Goal: Task Accomplishment & Management: Manage account settings

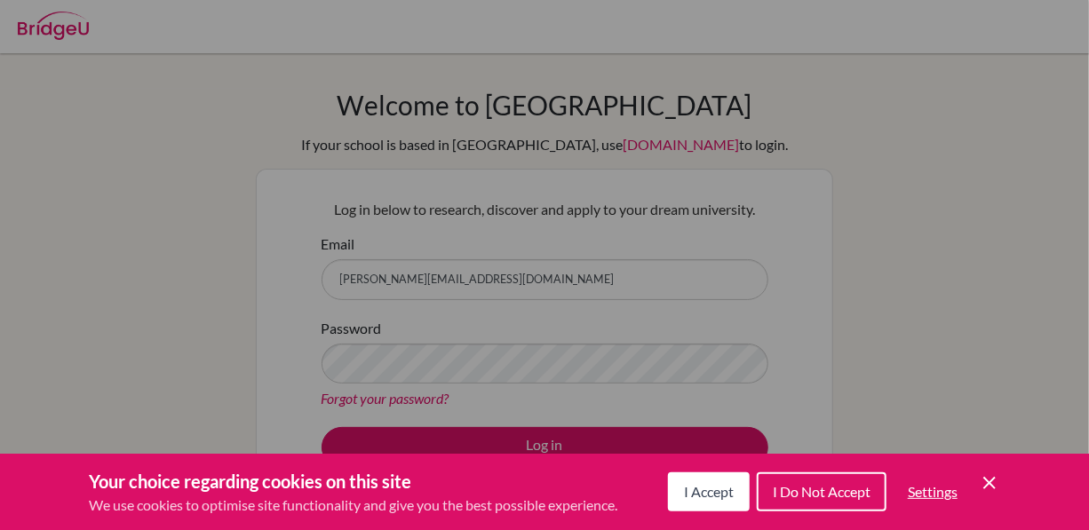
click at [685, 489] on span "I Accept" at bounding box center [709, 491] width 50 height 17
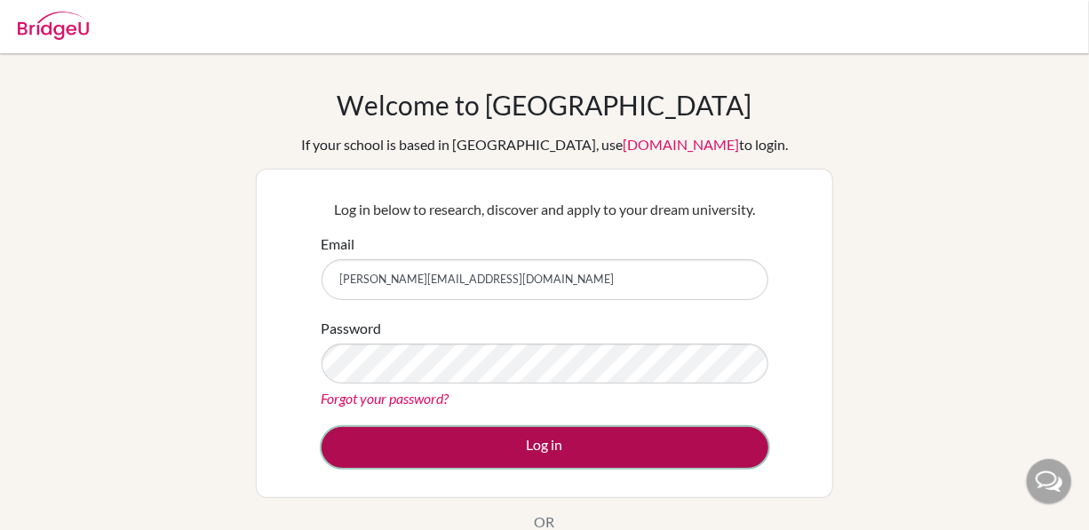
click at [563, 445] on button "Log in" at bounding box center [544, 447] width 447 height 41
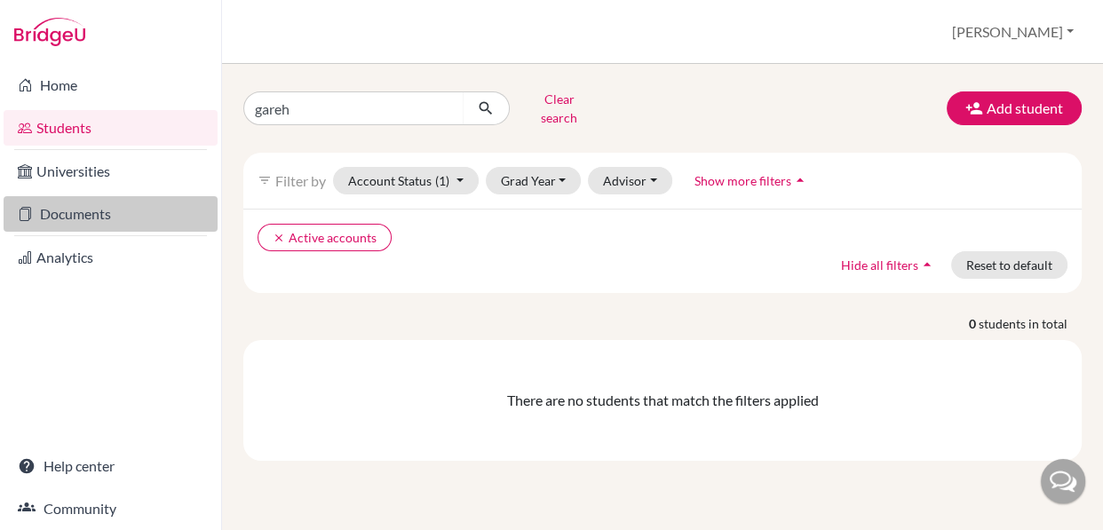
click at [53, 205] on link "Documents" at bounding box center [111, 214] width 214 height 36
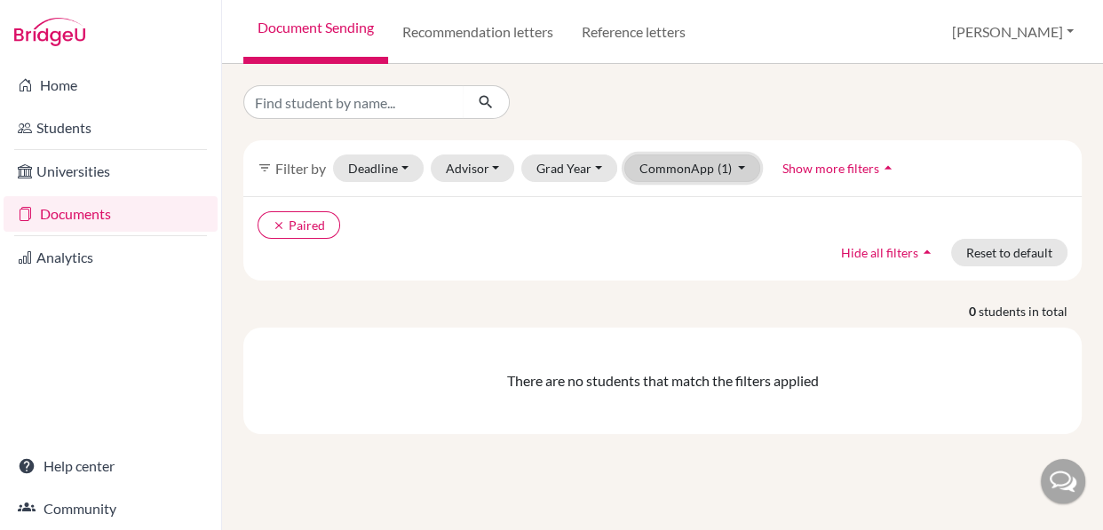
click at [741, 164] on button "CommonApp (1)" at bounding box center [692, 169] width 137 height 28
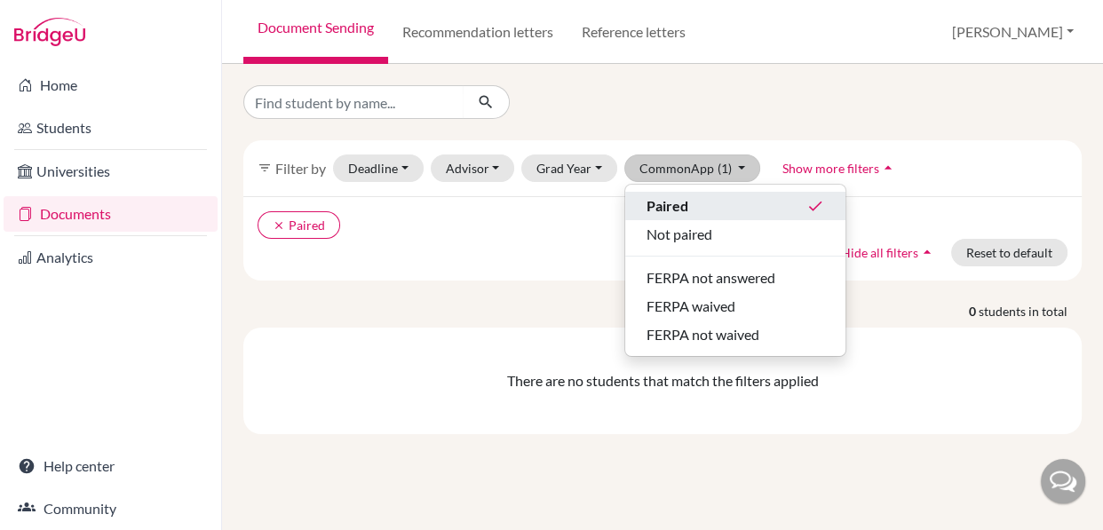
click at [695, 196] on div "Paired done" at bounding box center [736, 205] width 178 height 21
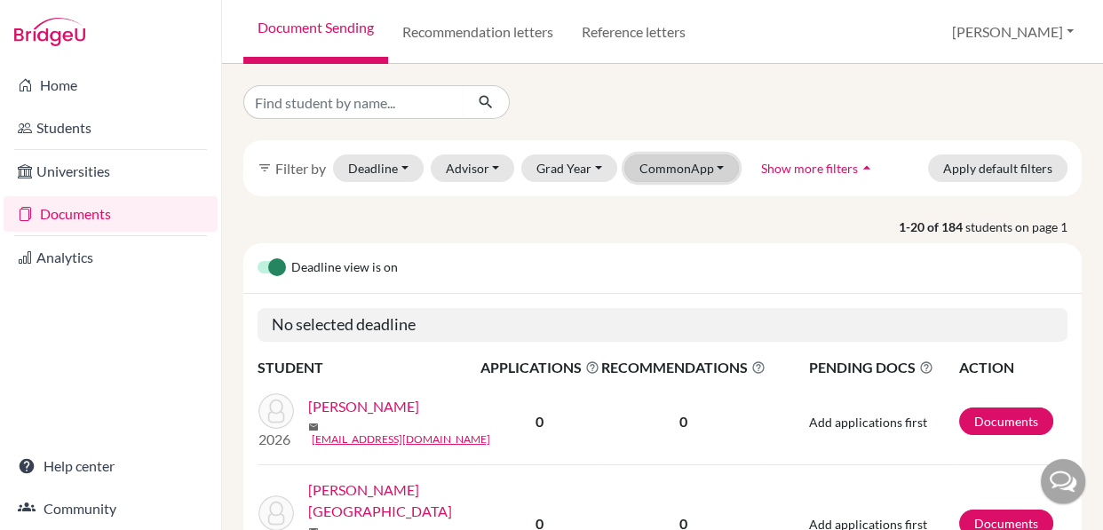
click at [679, 168] on button "CommonApp" at bounding box center [681, 169] width 115 height 28
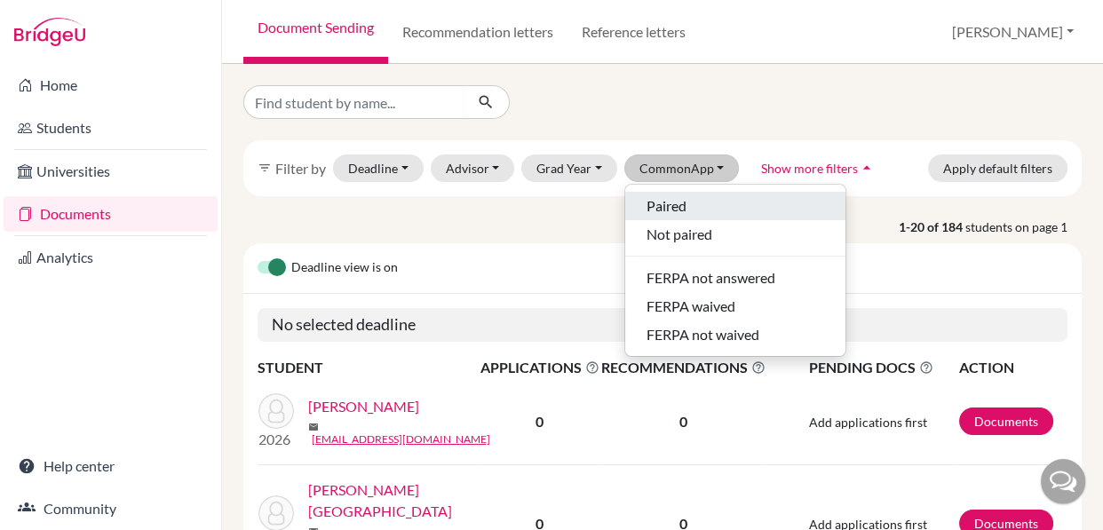
click at [662, 201] on span "Paired" at bounding box center [667, 205] width 40 height 21
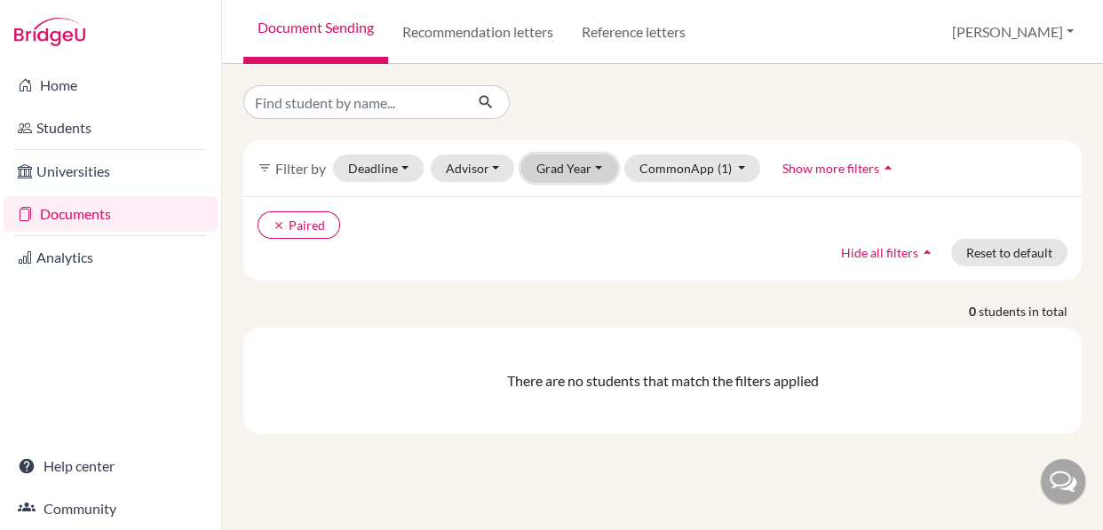
click at [583, 172] on button "Grad Year" at bounding box center [569, 169] width 96 height 28
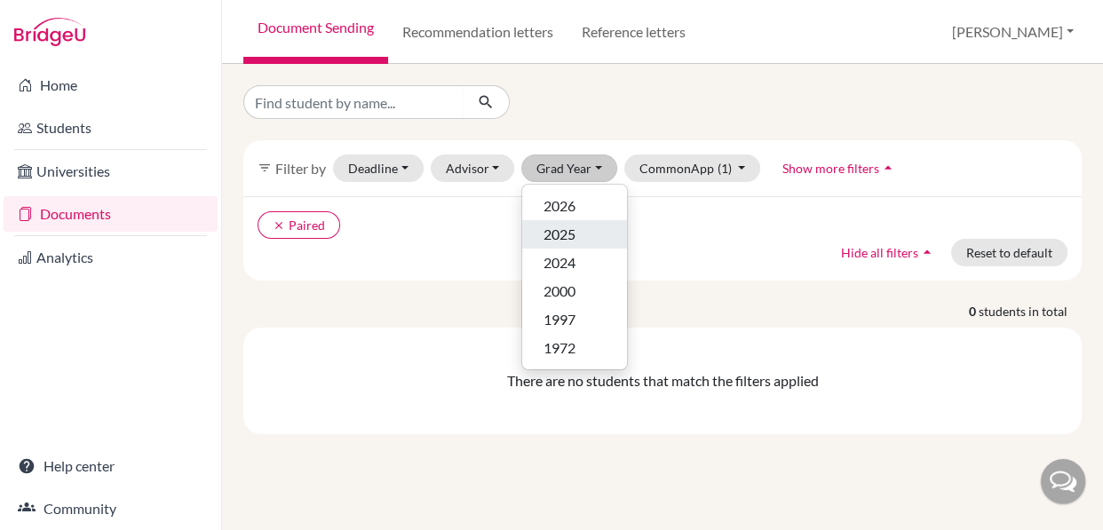
click at [564, 226] on span "2025" at bounding box center [559, 234] width 32 height 21
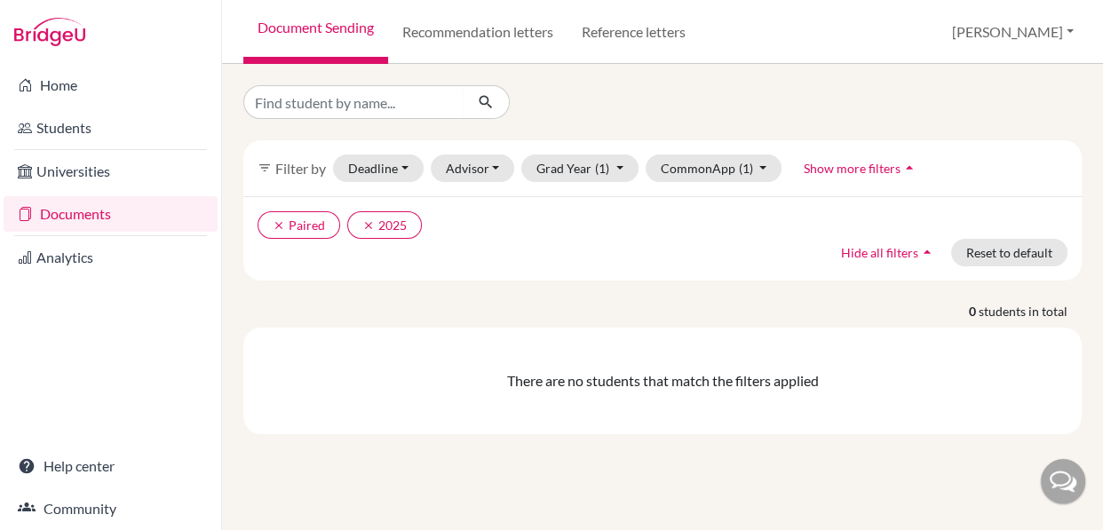
click at [109, 223] on link "Documents" at bounding box center [111, 214] width 214 height 36
click at [759, 167] on button "CommonApp (1)" at bounding box center [714, 169] width 137 height 28
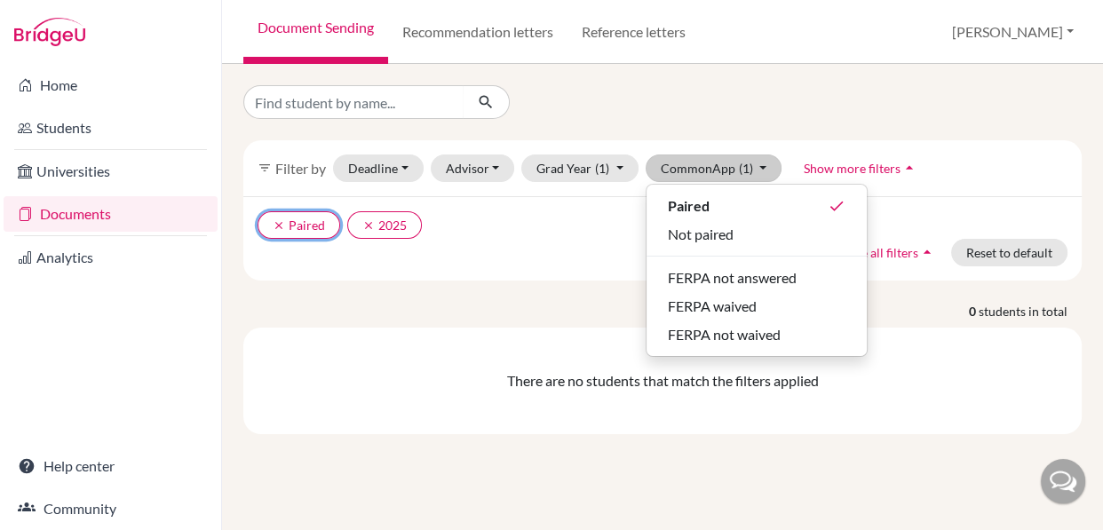
click at [277, 227] on icon "clear" at bounding box center [279, 225] width 12 height 12
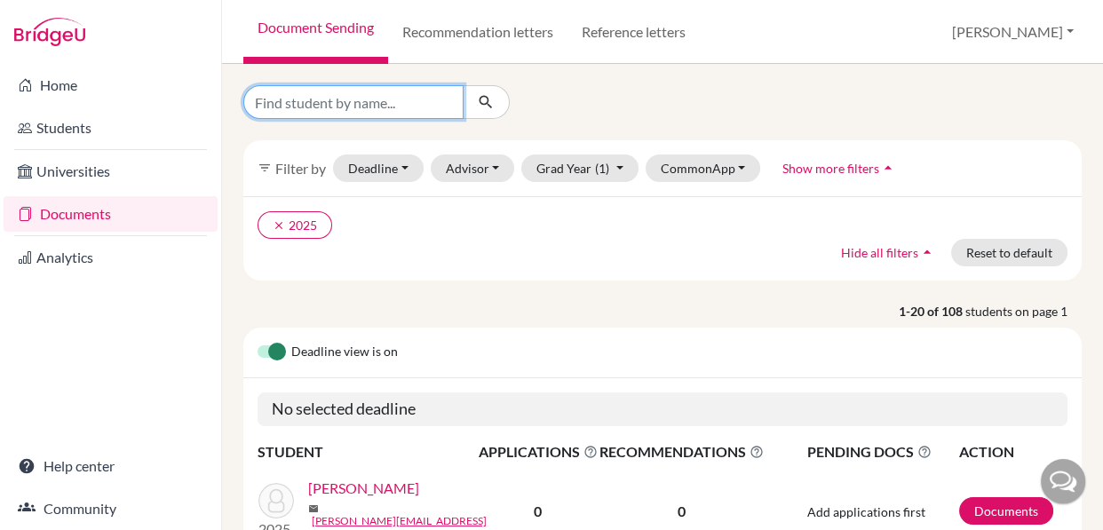
click at [401, 101] on input "Find student by name..." at bounding box center [353, 102] width 220 height 34
type input "gis"
click button "submit" at bounding box center [486, 102] width 47 height 34
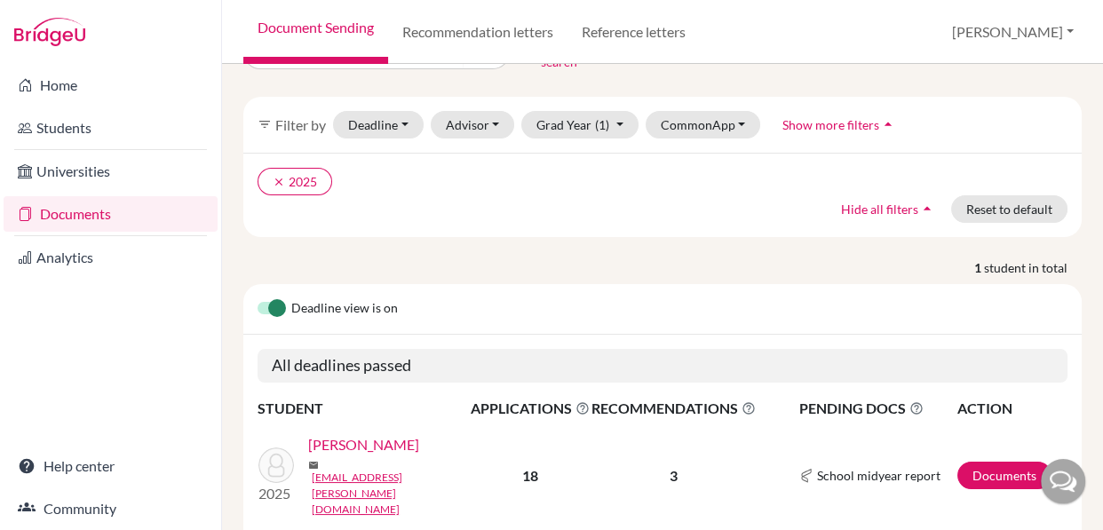
scroll to position [89, 0]
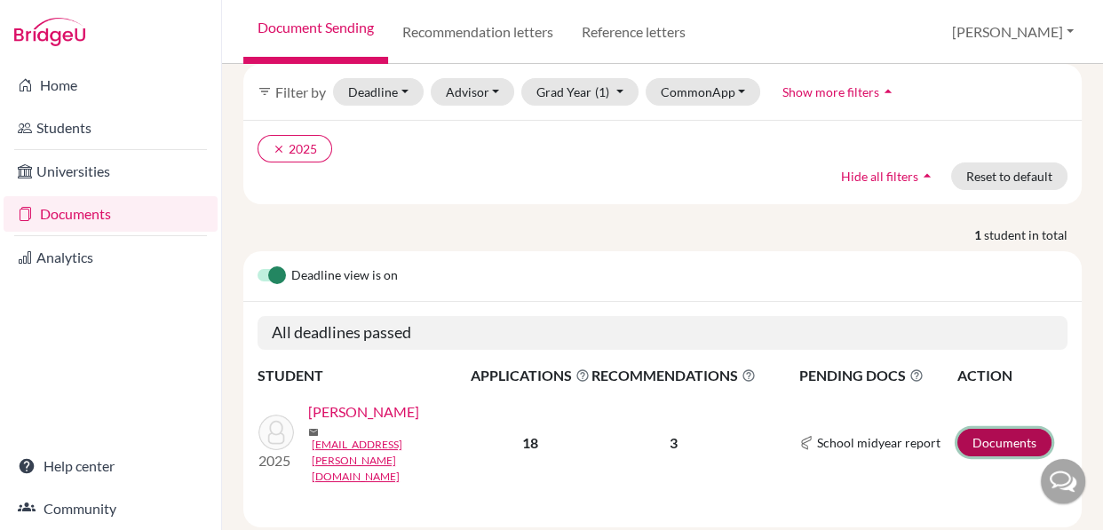
click at [977, 429] on link "Documents" at bounding box center [1004, 443] width 94 height 28
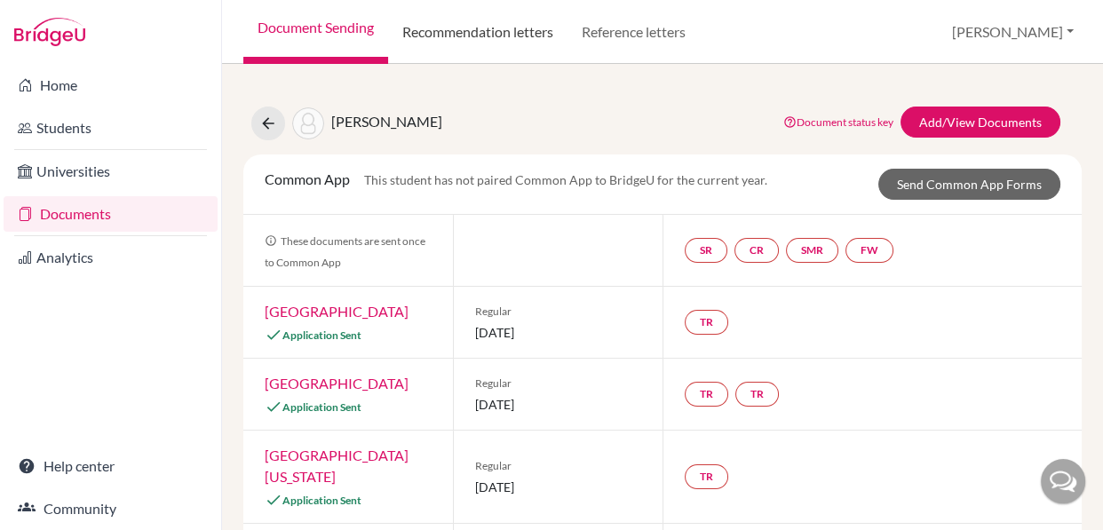
click at [525, 36] on link "Recommendation letters" at bounding box center [477, 32] width 179 height 64
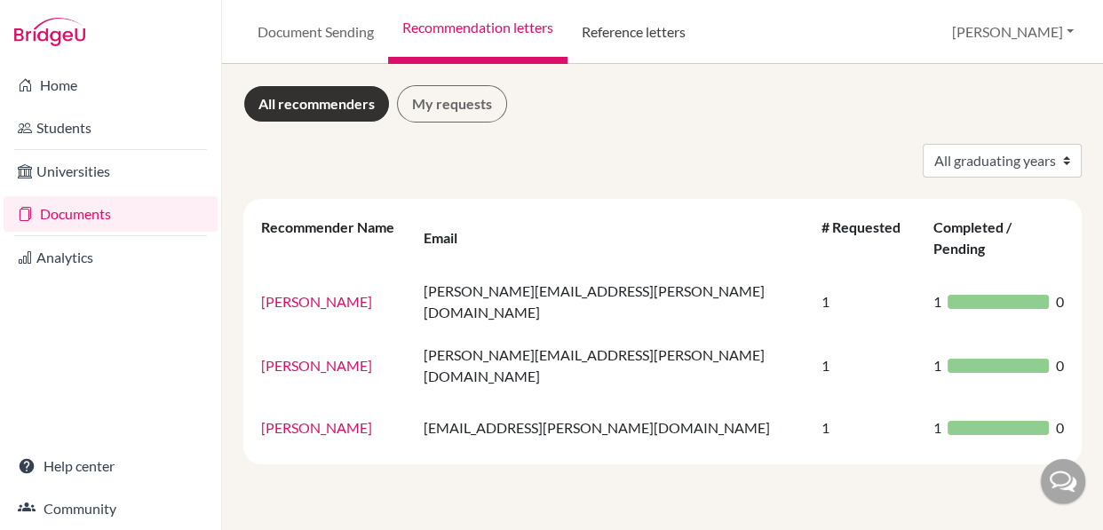
click at [612, 29] on link "Reference letters" at bounding box center [633, 32] width 132 height 64
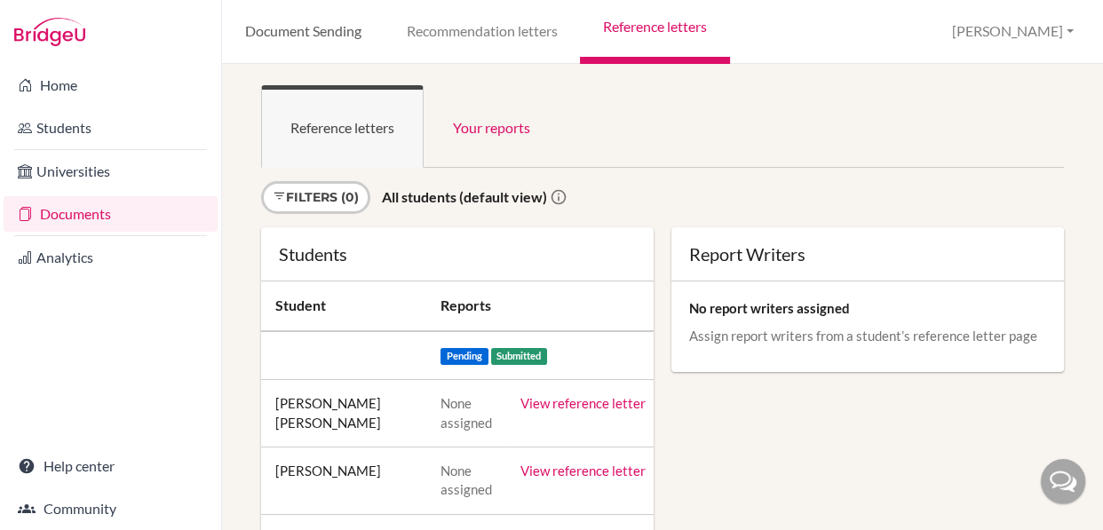
click at [321, 36] on link "Document Sending" at bounding box center [303, 32] width 162 height 64
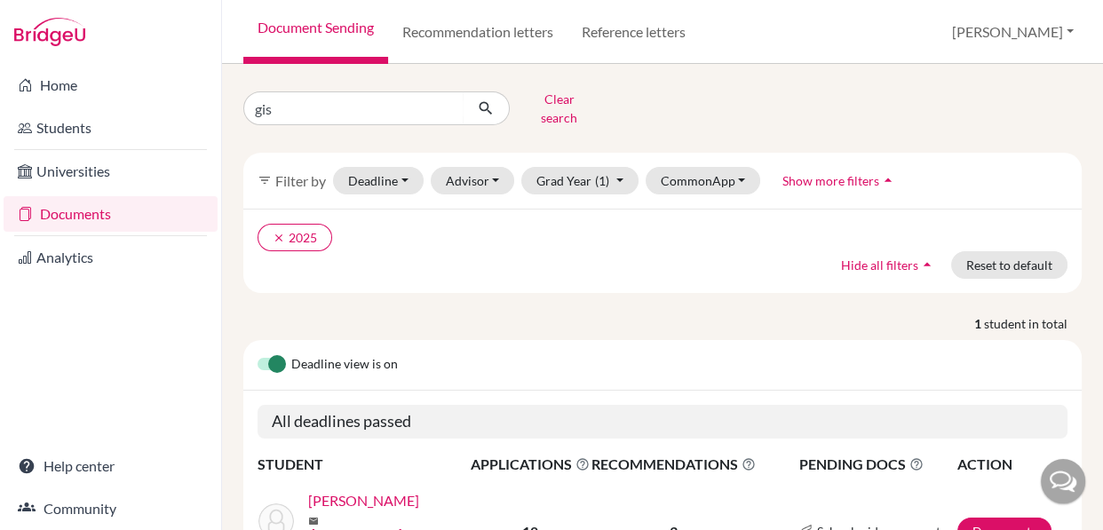
click at [391, 497] on link "[PERSON_NAME]" at bounding box center [363, 500] width 111 height 21
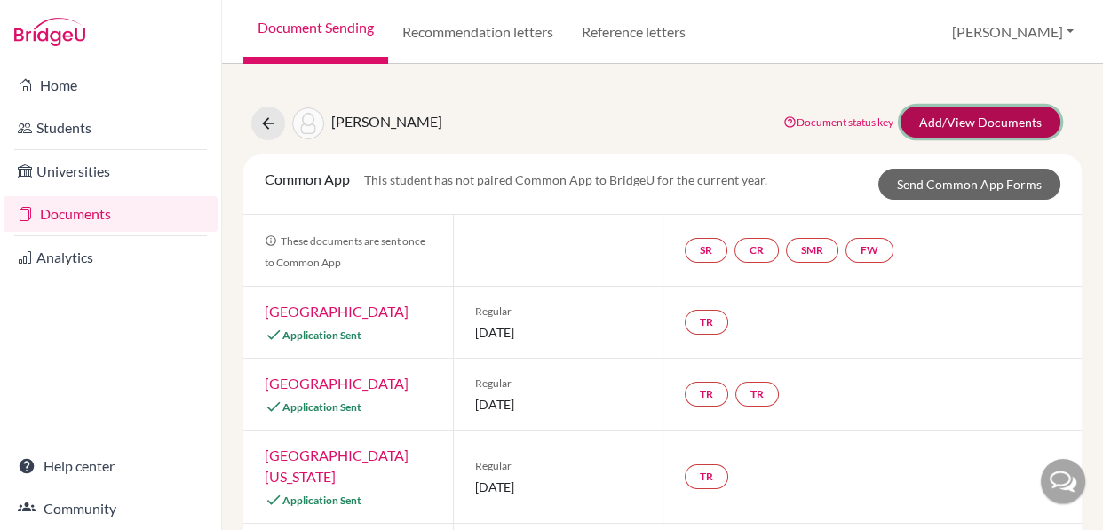
click at [994, 115] on link "Add/View Documents" at bounding box center [980, 122] width 160 height 31
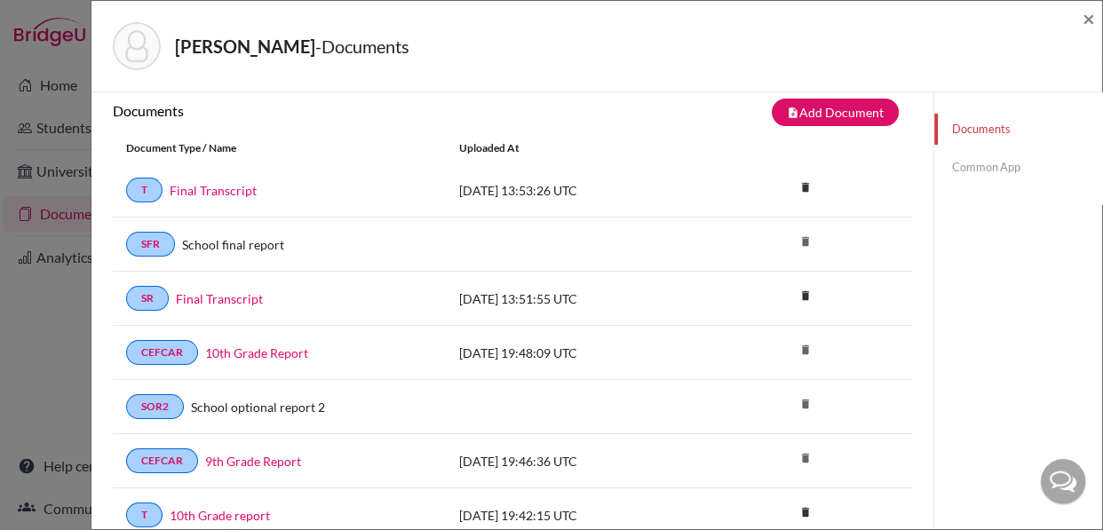
scroll to position [12, 0]
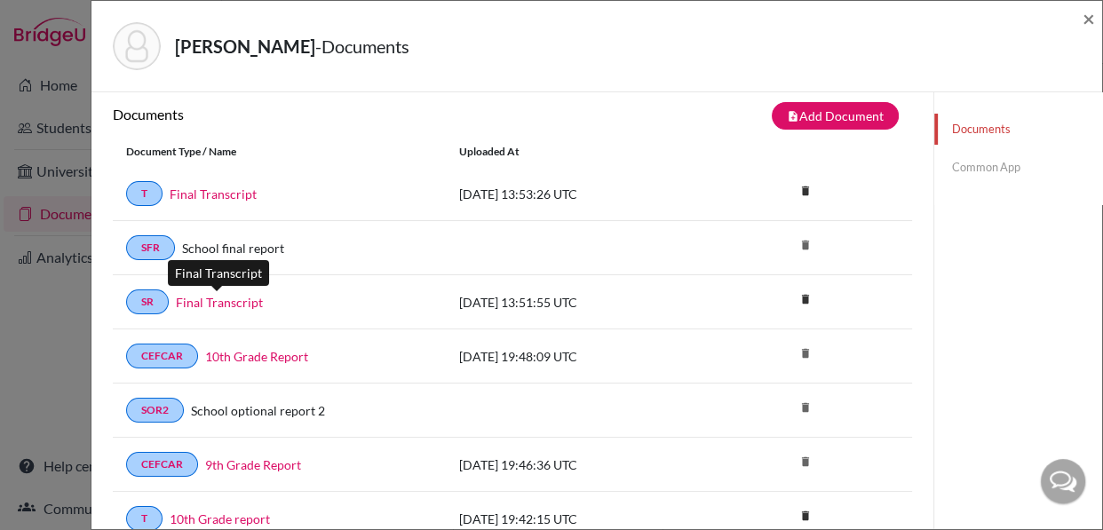
click at [248, 306] on link "Final Transcript" at bounding box center [219, 302] width 87 height 19
click at [979, 169] on link "Common App" at bounding box center [1018, 167] width 168 height 31
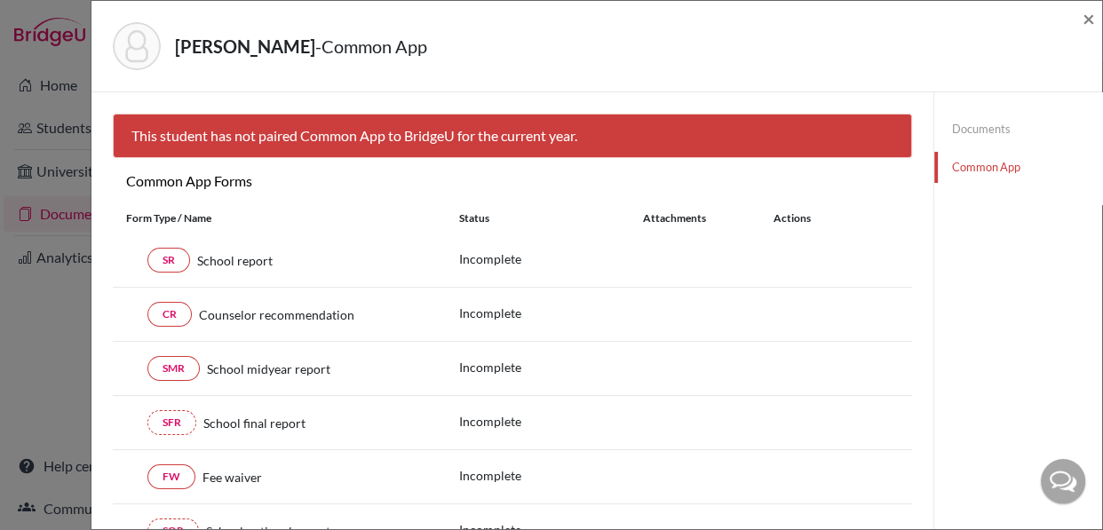
click at [973, 128] on link "Documents" at bounding box center [1018, 129] width 168 height 31
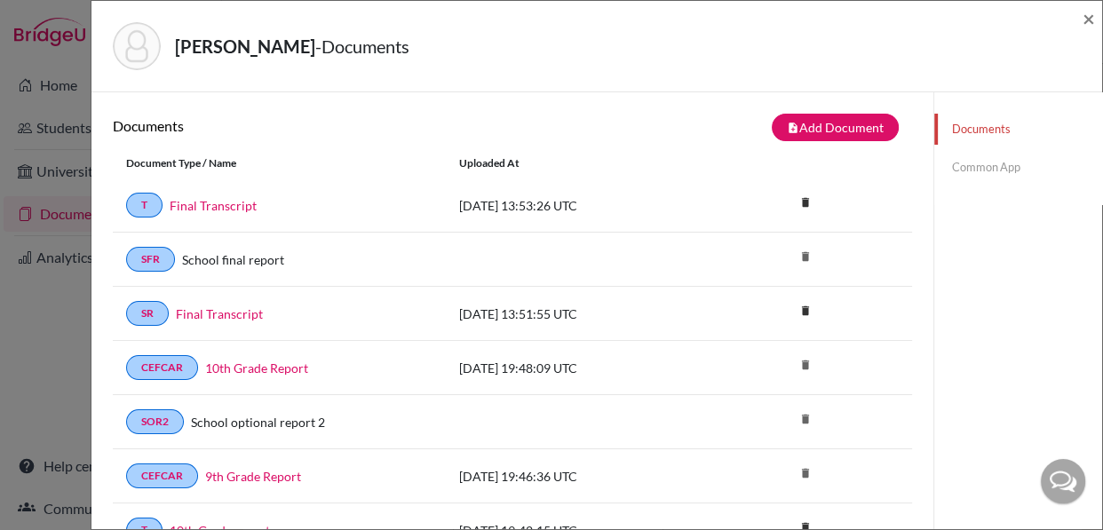
click at [996, 39] on div "[PERSON_NAME] - Documents" at bounding box center [591, 46] width 956 height 48
click at [1088, 20] on span "×" at bounding box center [1089, 18] width 12 height 26
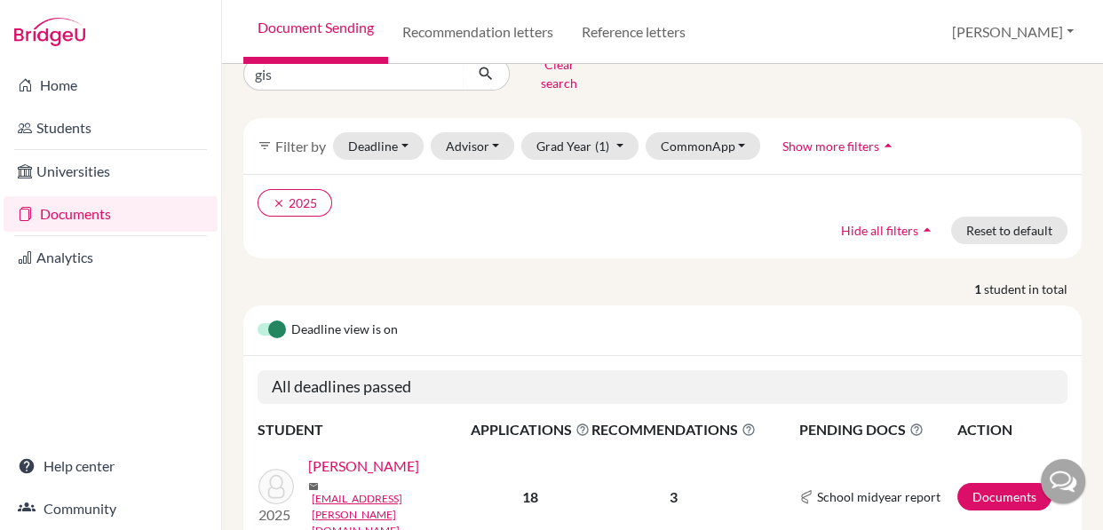
scroll to position [89, 0]
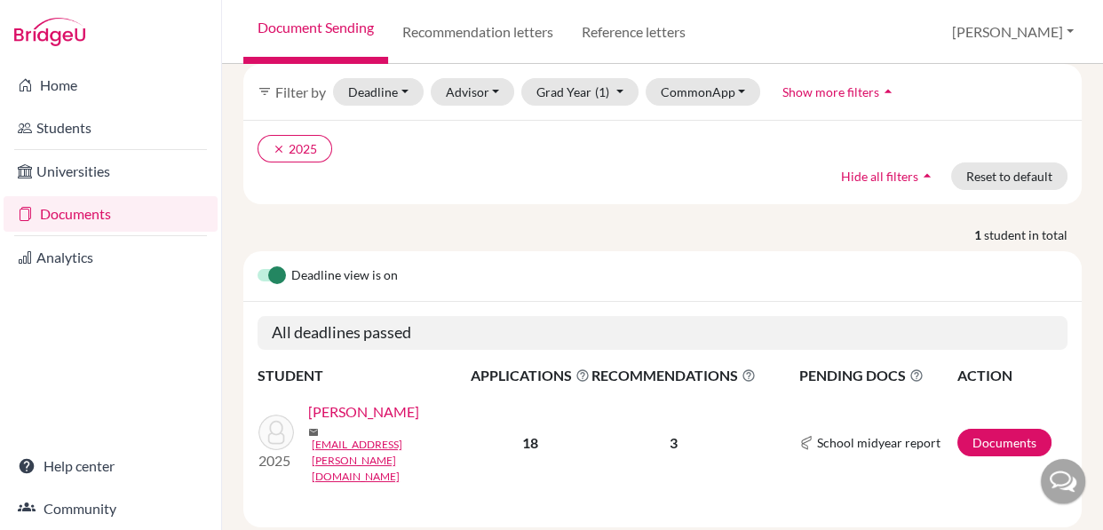
click at [412, 404] on link "[PERSON_NAME]" at bounding box center [363, 411] width 111 height 21
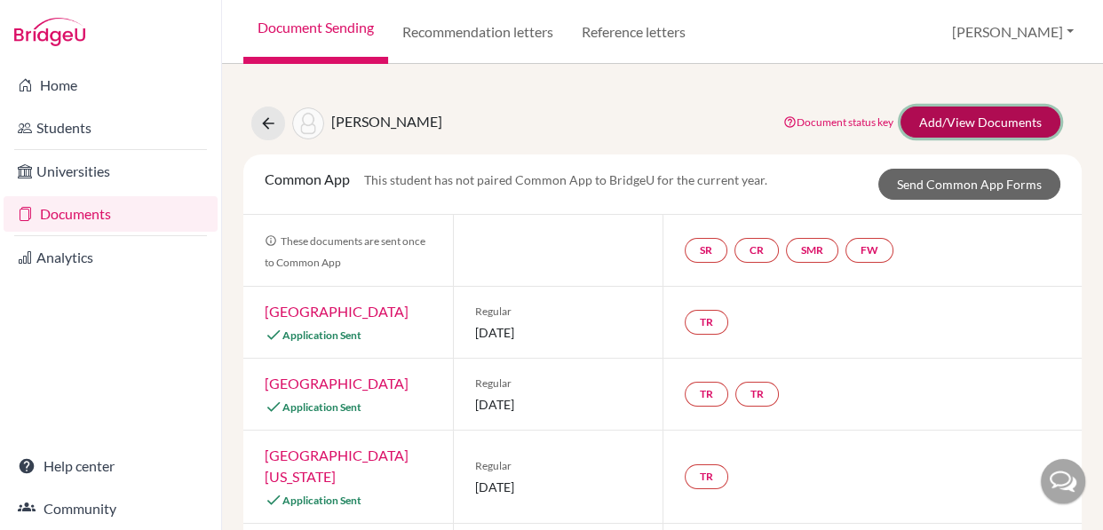
click at [916, 115] on link "Add/View Documents" at bounding box center [980, 122] width 160 height 31
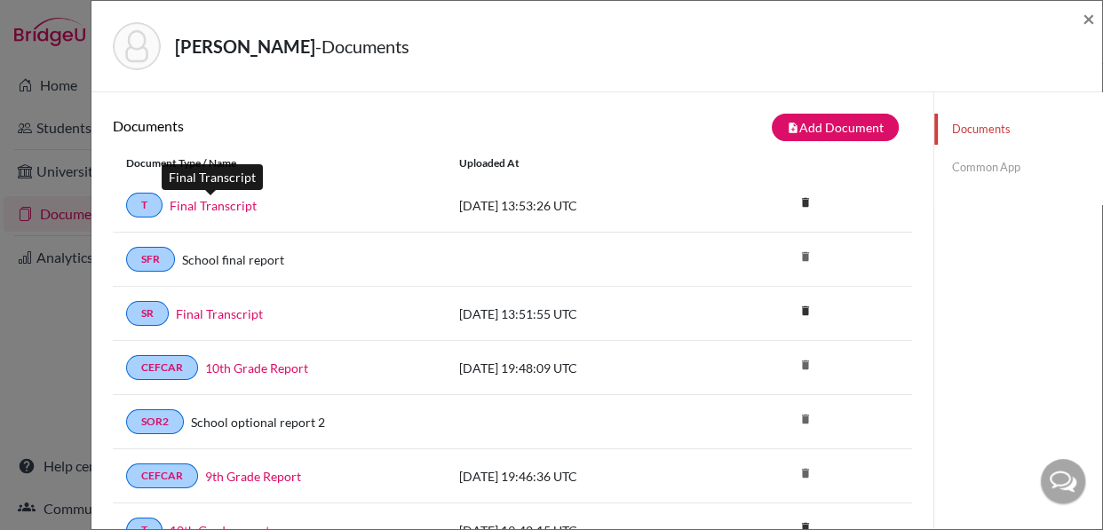
click at [229, 207] on link "Final Transcript" at bounding box center [213, 205] width 87 height 19
